Goal: Find specific page/section: Find specific page/section

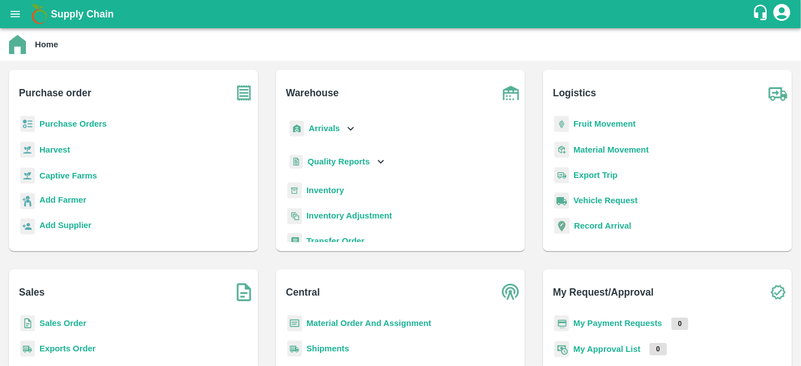
click at [90, 175] on b "Captive Farms" at bounding box center [67, 175] width 57 height 9
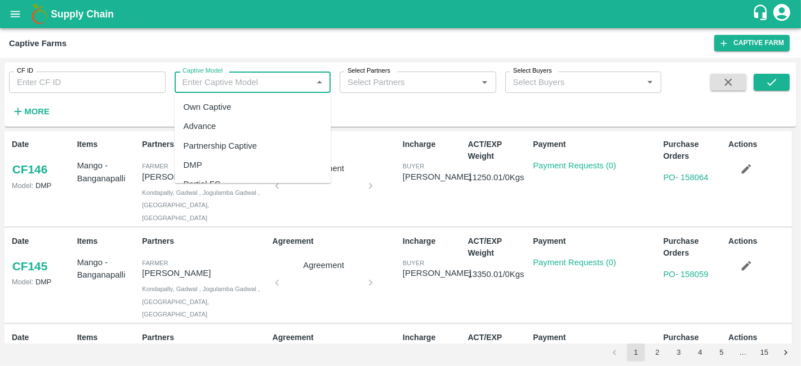
click at [230, 75] on input "Captive Model" at bounding box center [243, 82] width 131 height 15
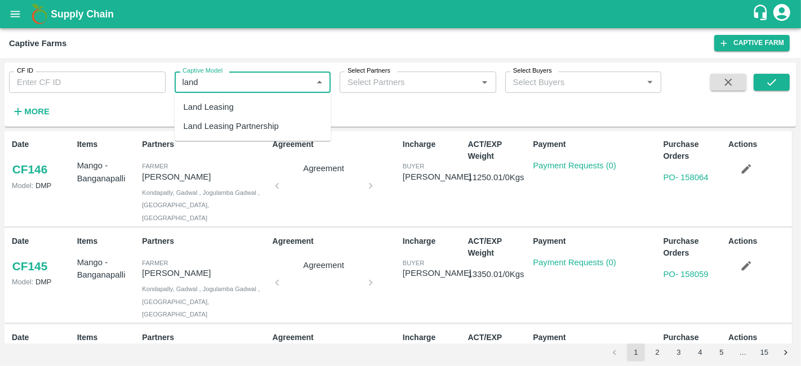
click at [221, 103] on div "Land Leasing" at bounding box center [209, 107] width 50 height 12
type input "Land Leasing"
click at [773, 84] on icon "submit" at bounding box center [771, 82] width 12 height 12
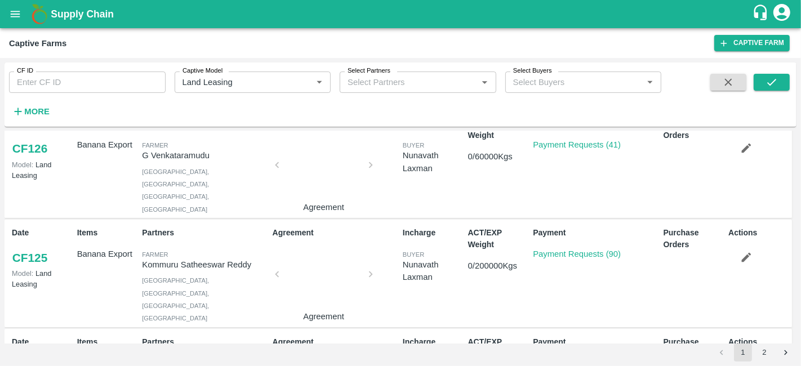
scroll to position [133, 0]
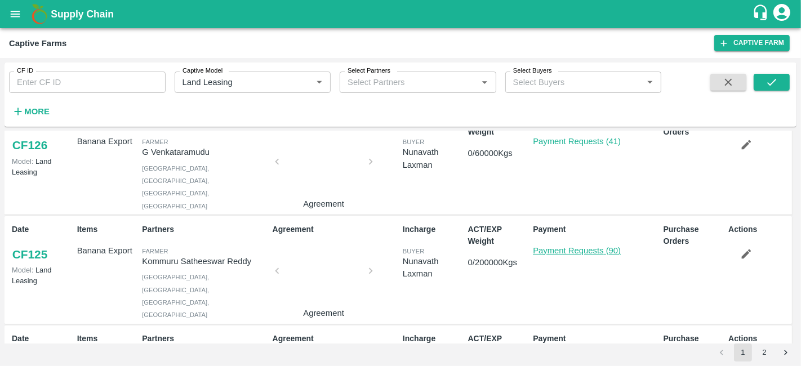
click at [593, 249] on link "Payment Requests (90)" at bounding box center [577, 250] width 88 height 9
